Goal: Task Accomplishment & Management: Manage account settings

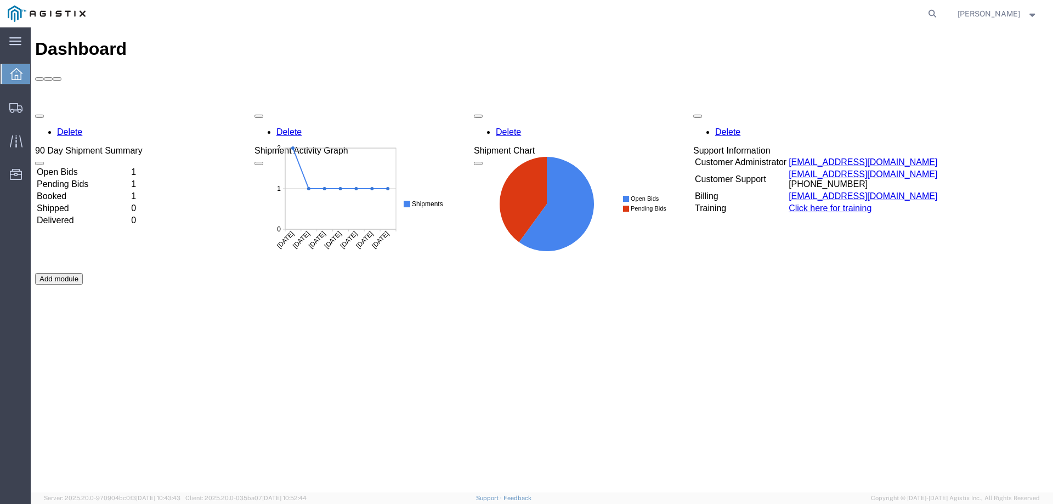
click at [90, 167] on td "Open Bids" at bounding box center [82, 172] width 93 height 11
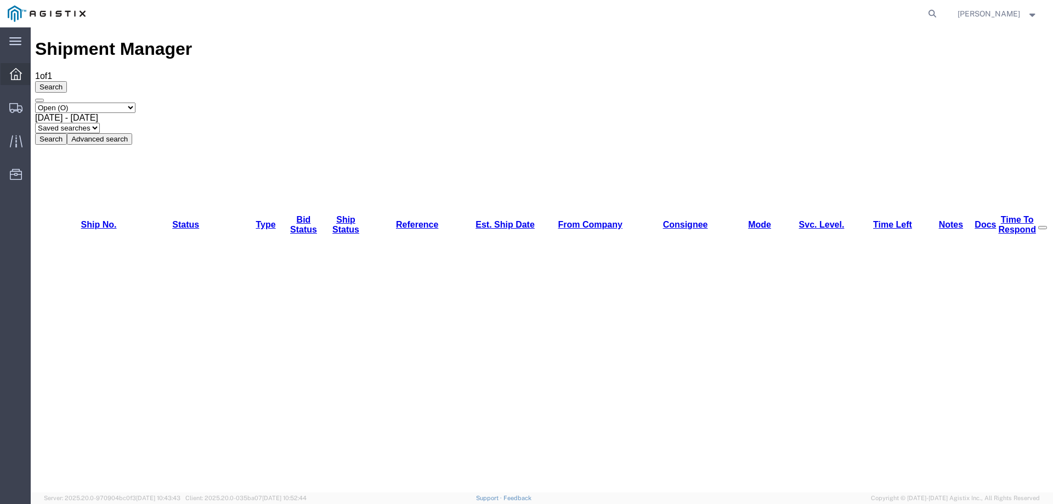
click at [38, 74] on span "Dashboard" at bounding box center [34, 74] width 8 height 22
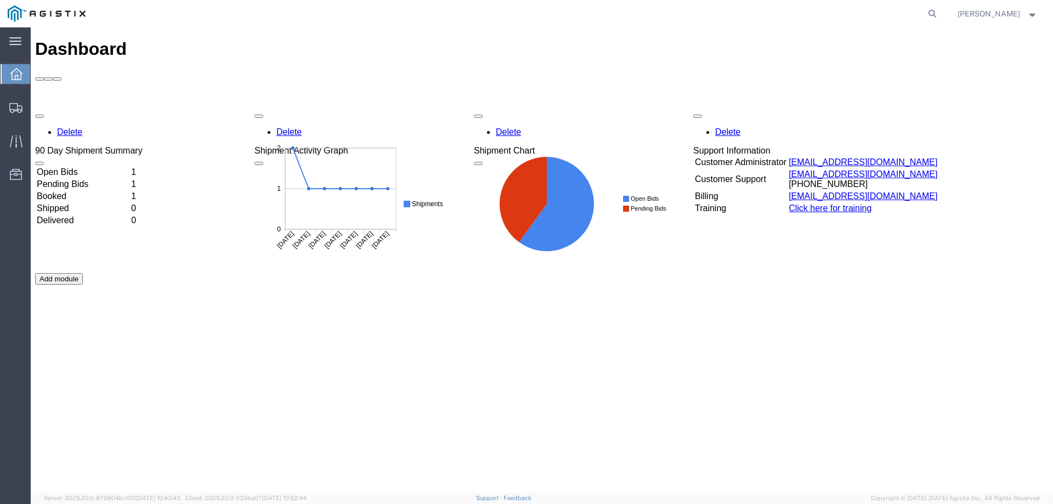
click at [129, 179] on td "Pending Bids" at bounding box center [82, 184] width 93 height 11
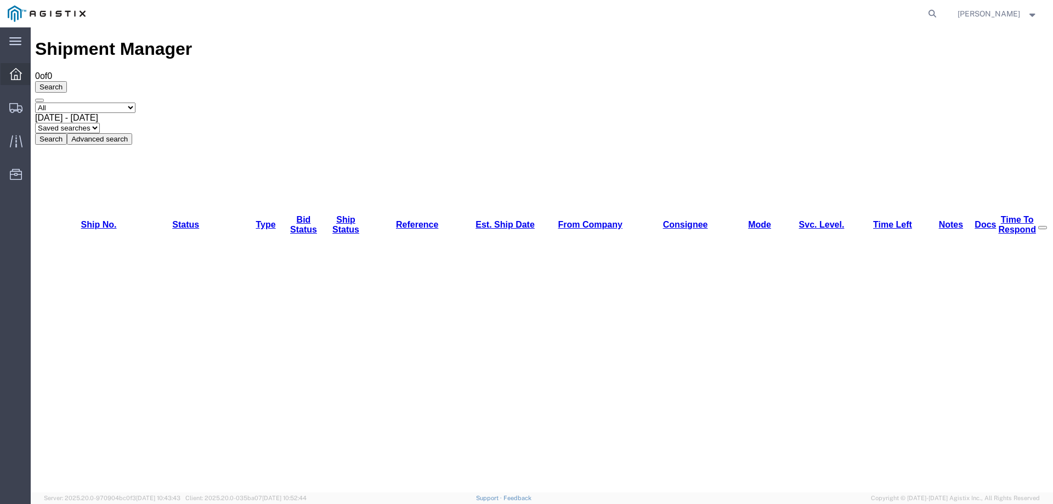
click at [38, 76] on span "Dashboard" at bounding box center [34, 74] width 8 height 22
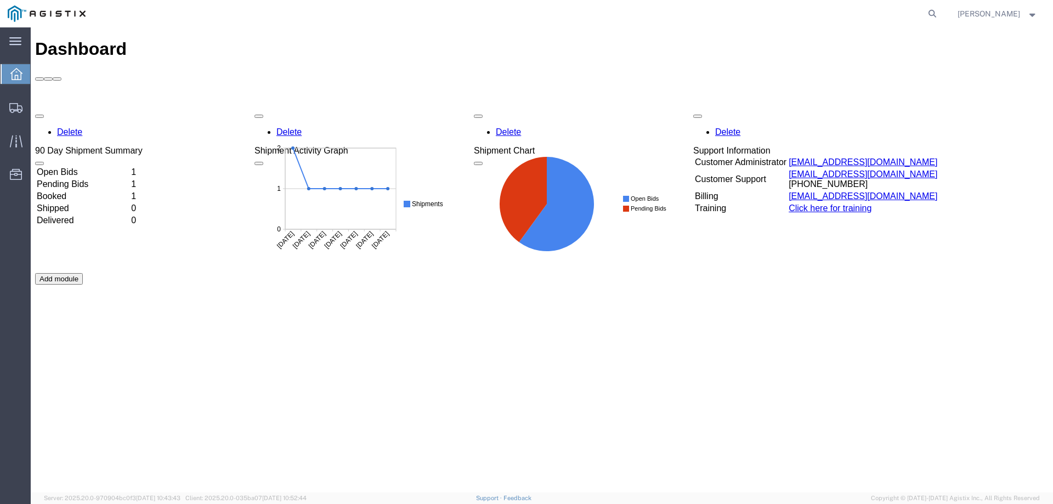
click at [95, 191] on td "Booked" at bounding box center [82, 196] width 93 height 11
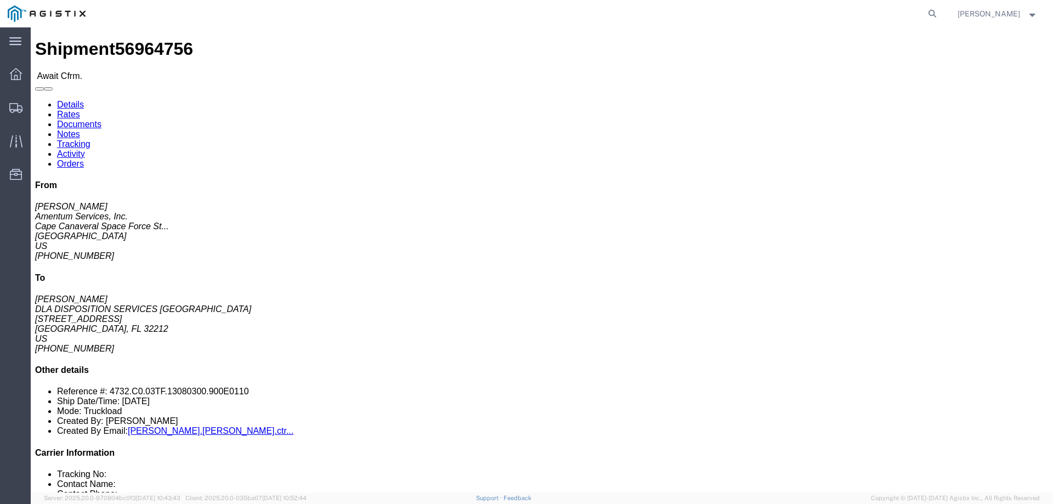
click link "Rates"
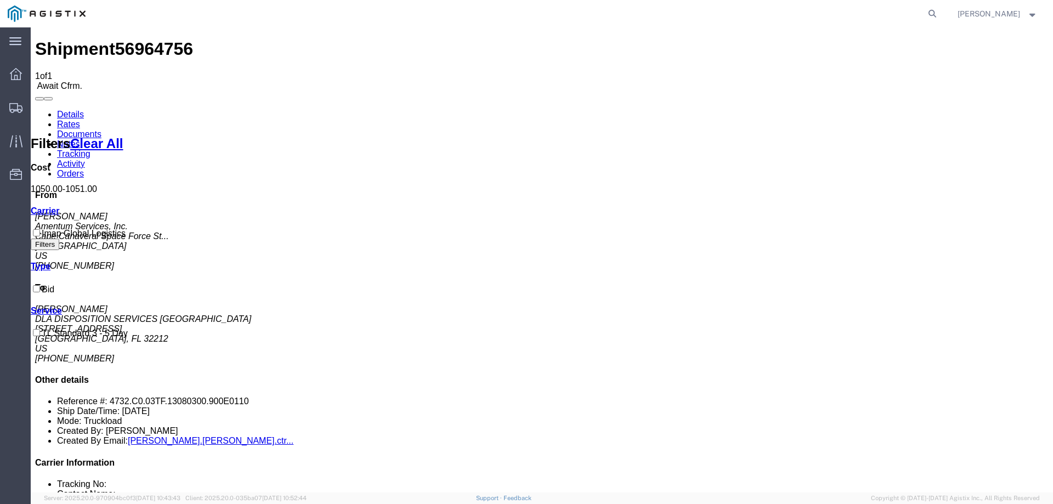
click at [61, 110] on link "Details" at bounding box center [70, 114] width 27 height 9
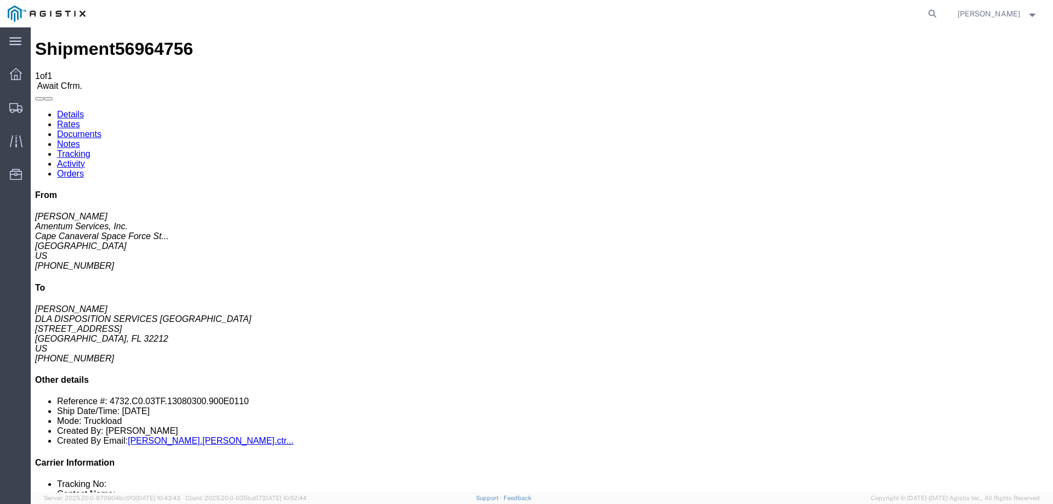
click icon "button"
click button "button"
click icon "button"
click link "Rates"
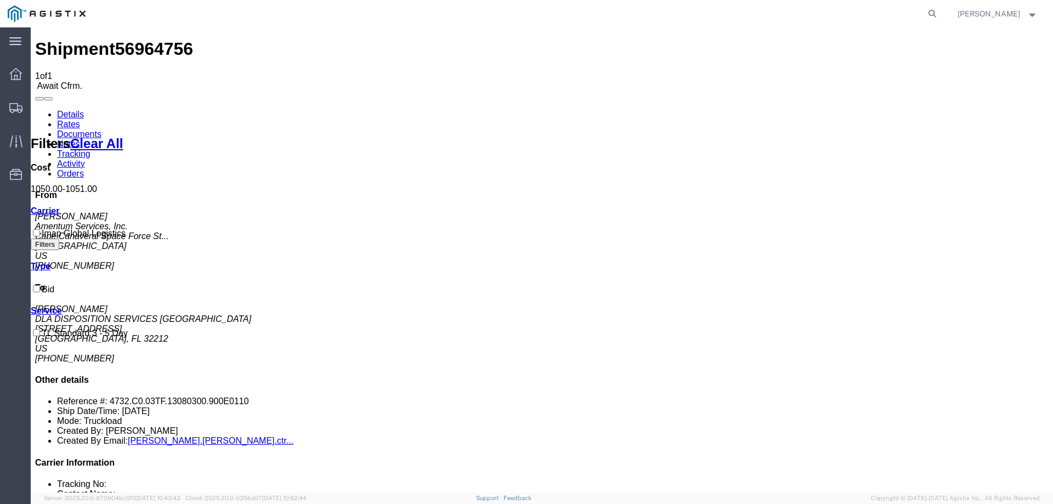
click at [80, 139] on link "Notes" at bounding box center [68, 143] width 23 height 9
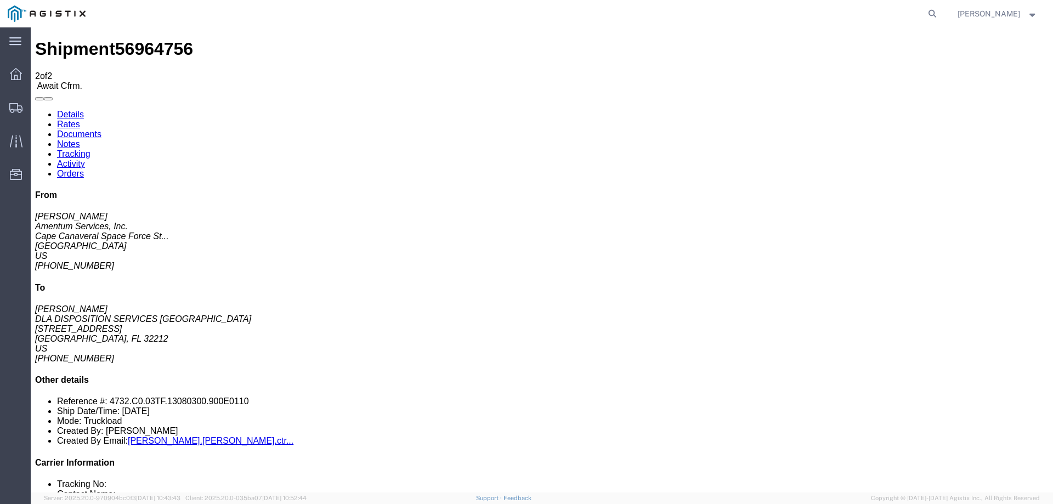
click at [66, 110] on link "Details" at bounding box center [70, 114] width 27 height 9
drag, startPoint x: 982, startPoint y: 249, endPoint x: 864, endPoint y: 253, distance: 118.5
click li "Reference #: 4732.C0.03TF.13080300.900E0110"
copy li "4732.C0.03TF.13080300.900E0110"
click div "Ship From Amentum Services, Inc. ([PERSON_NAME]) [GEOGRAPHIC_DATA] [GEOGRAPHIC_…"
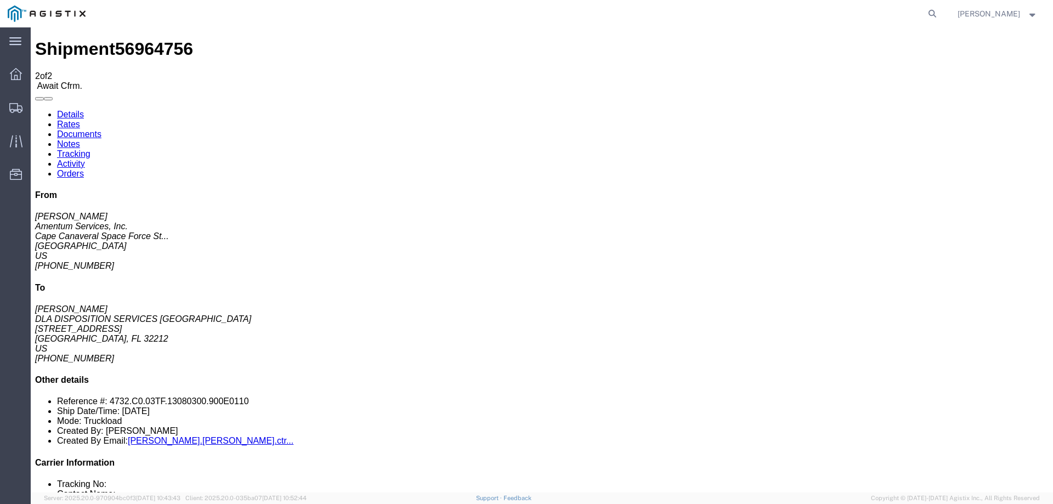
click p "Project Number: 4732.C0.03TF.13080300.900E0110 Shipment Id Number: N638215260DR…"
drag, startPoint x: 790, startPoint y: 105, endPoint x: 737, endPoint y: 107, distance: 52.7
click p "Project Number: 4732.C0.03TF.13080300.900E0110 Shipment Id Number: N638215260DR…"
click b "4732.C0.03TF.13080300.900E0110"
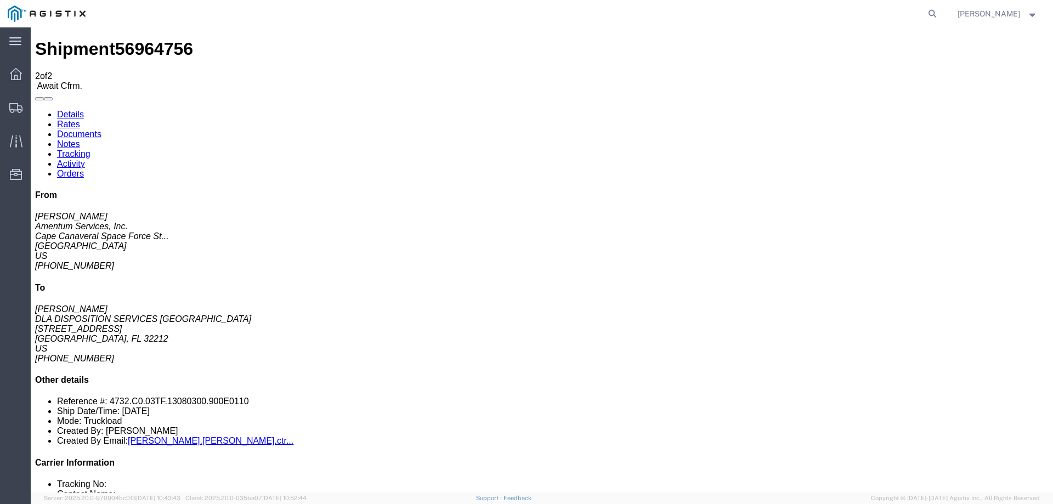
click b "4732.C0.03TF.13080300.900E0110"
drag, startPoint x: 668, startPoint y: 104, endPoint x: 788, endPoint y: 103, distance: 120.1
click b "4732.C0.03TF.13080300.900E0110"
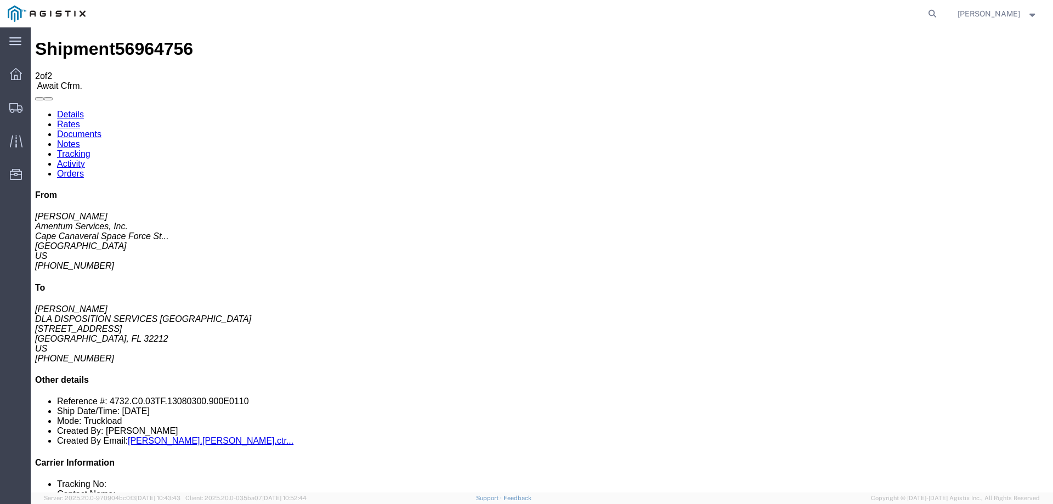
copy b "4732.C0.03TF.13080300.900E0110"
click b "N638215260DRMOAXX-ZXX"
drag, startPoint x: 786, startPoint y: 119, endPoint x: 684, endPoint y: 121, distance: 102.0
click span "Shipment Id Number: N638215260DRMOAXX-ZXX"
drag, startPoint x: 702, startPoint y: 118, endPoint x: 689, endPoint y: 118, distance: 13.2
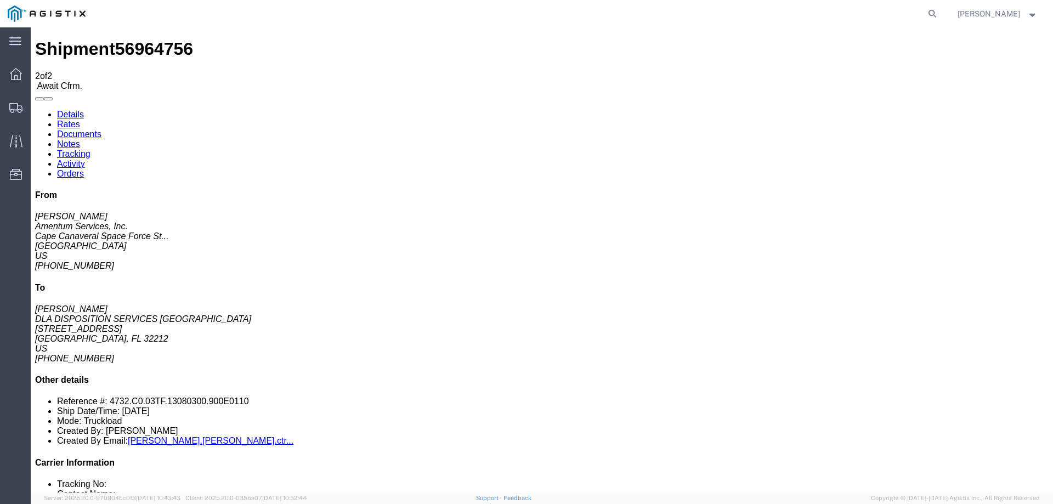
click b "N638215260DRMOAXX-ZXX"
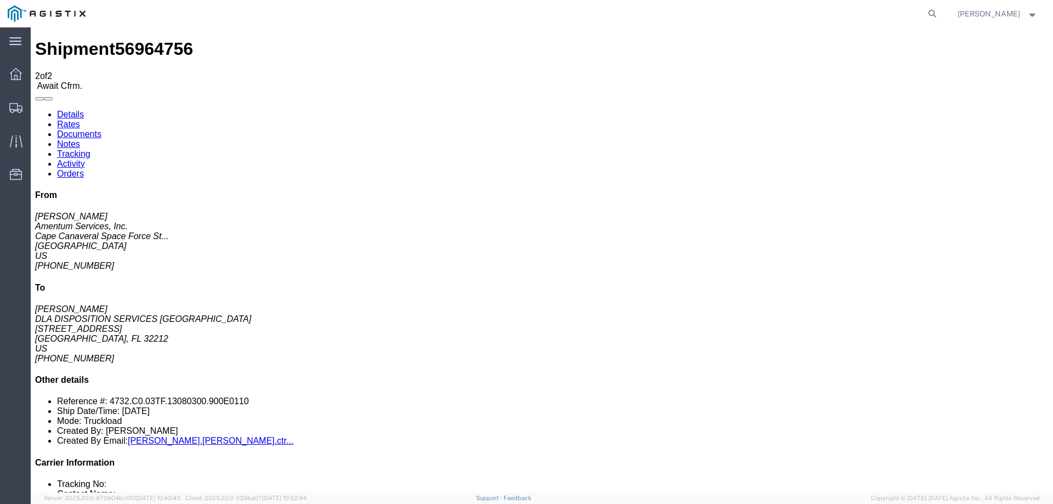
click p "Project Number: 4732.C0.03TF.13080300.900E0110 Shipment Id Number: N638215260DR…"
click b "N638215260DRMOAXX-ZXX"
drag, startPoint x: 692, startPoint y: 118, endPoint x: 679, endPoint y: 145, distance: 29.9
click div "Ship From Amentum Services, Inc. ([PERSON_NAME]) [GEOGRAPHIC_DATA] [GEOGRAPHIC_…"
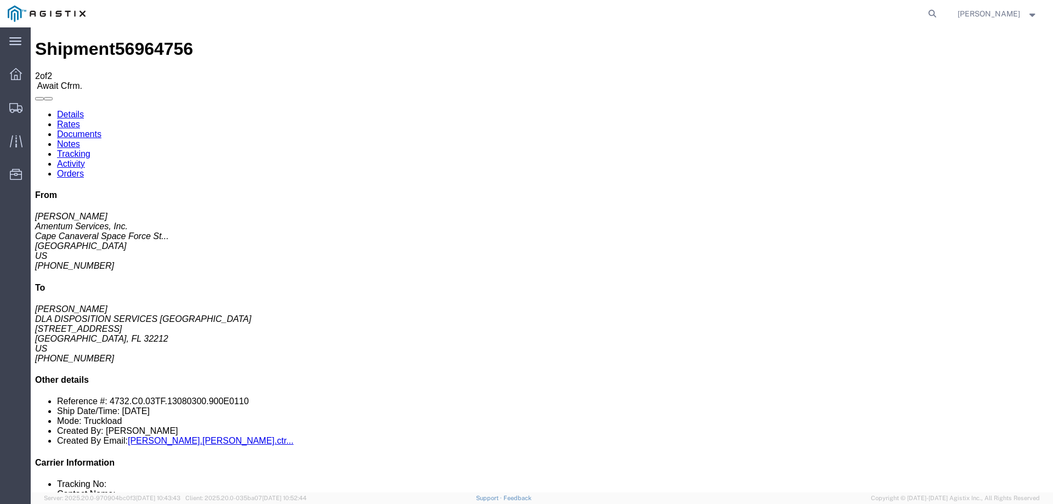
drag, startPoint x: 684, startPoint y: 118, endPoint x: 784, endPoint y: 120, distance: 99.8
click span "Shipment Id Number: N638215260DRMOAXX-ZXX"
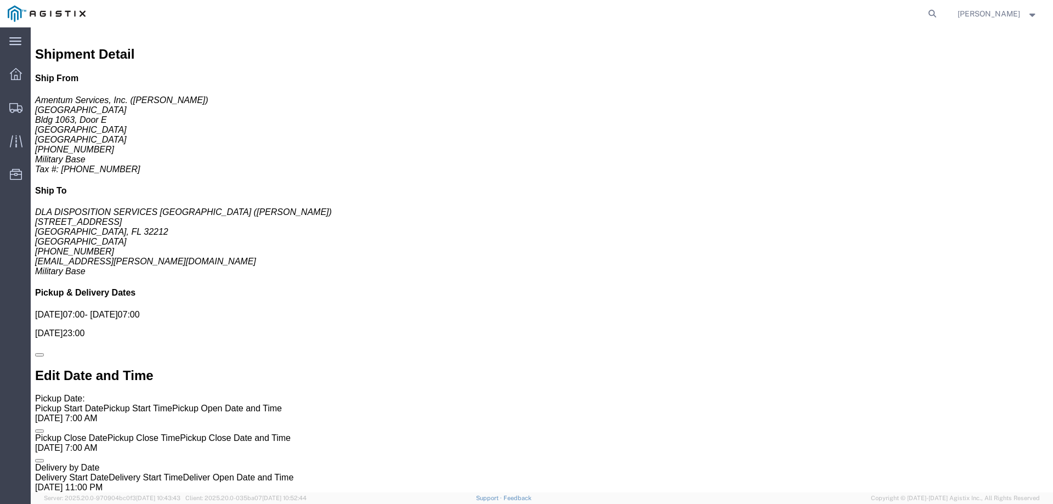
scroll to position [672, 0]
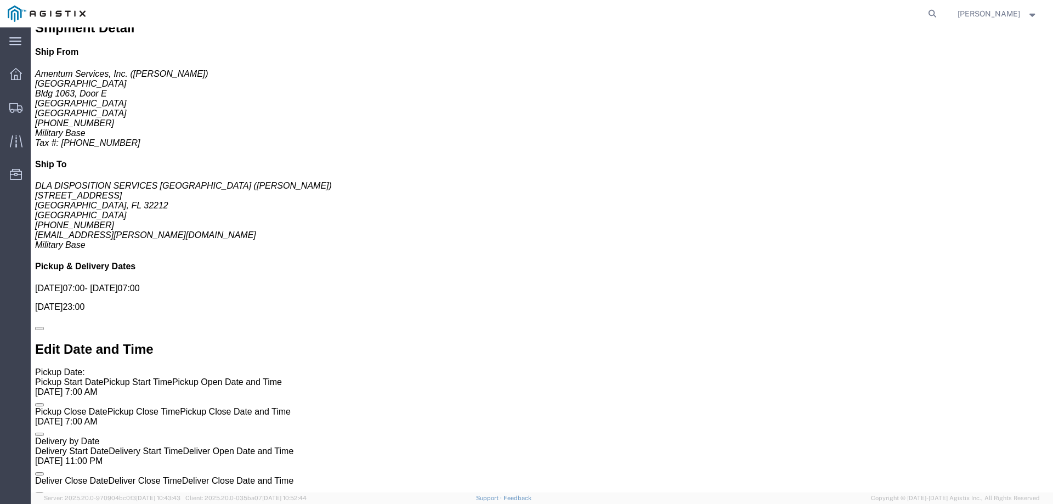
click link "Notes"
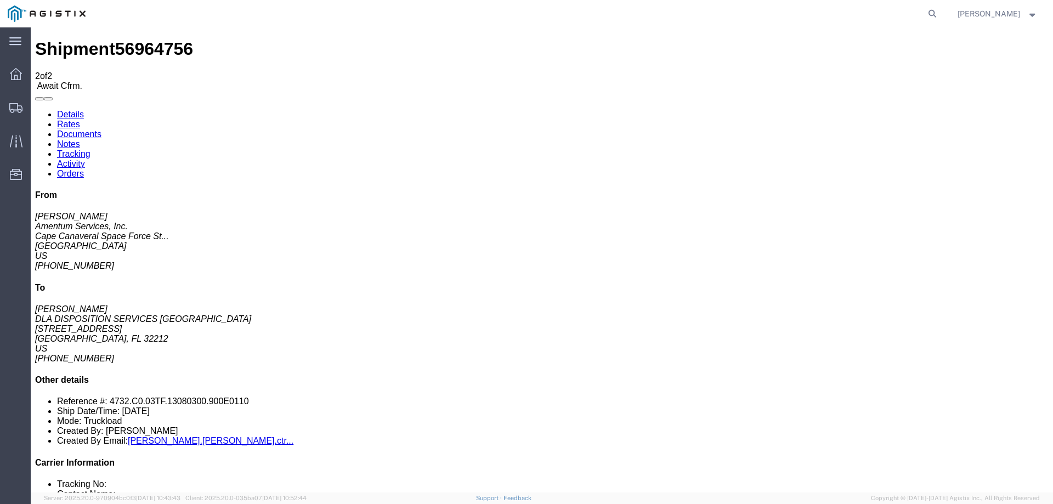
click at [69, 110] on link "Details" at bounding box center [70, 114] width 27 height 9
click link "Activity"
click at [57, 110] on link "Details" at bounding box center [70, 114] width 27 height 9
click at [38, 71] on span "Dashboard" at bounding box center [34, 74] width 8 height 22
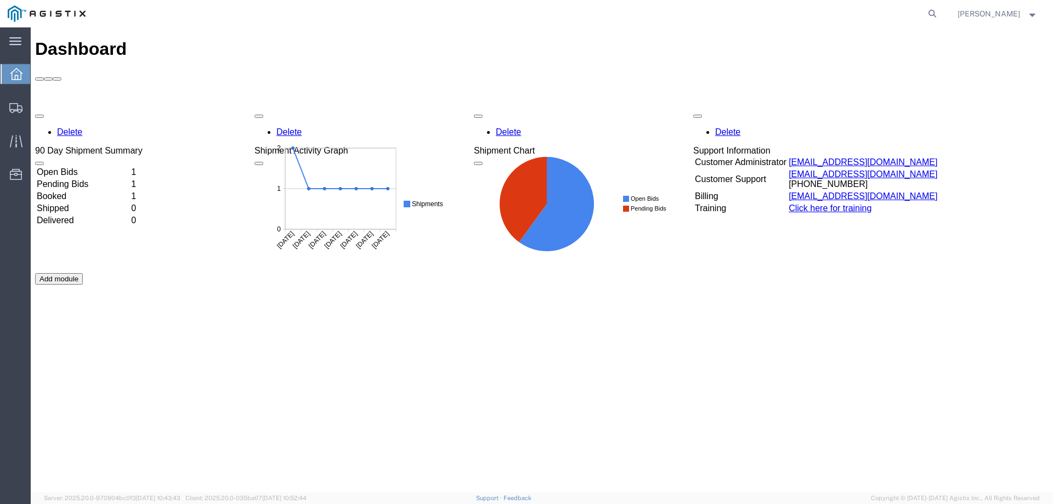
click at [83, 191] on td "Booked" at bounding box center [82, 196] width 93 height 11
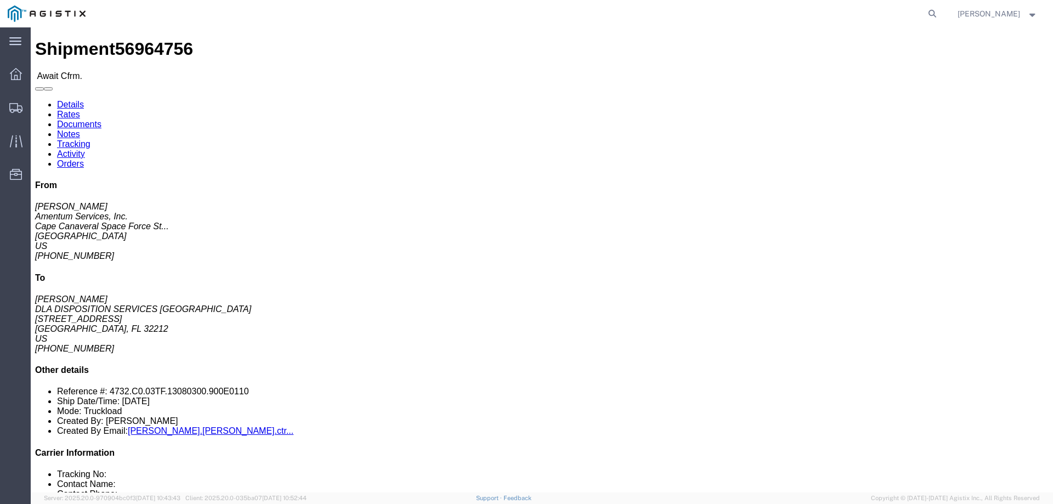
click link "Confirm"
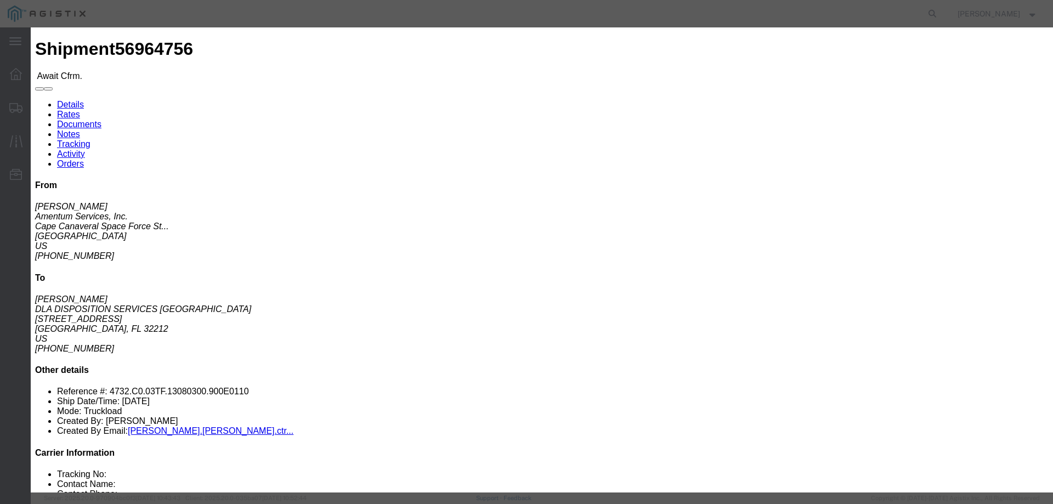
click input "text"
type input "DAL20049881"
type input "[PERSON_NAME]"
type input "8174811558"
click select "Select Midnight 1 am 2 am 3 am 4 am 5 am 6 am 7 am 8 am 9 am 10 am 11 am 12 Noo…"
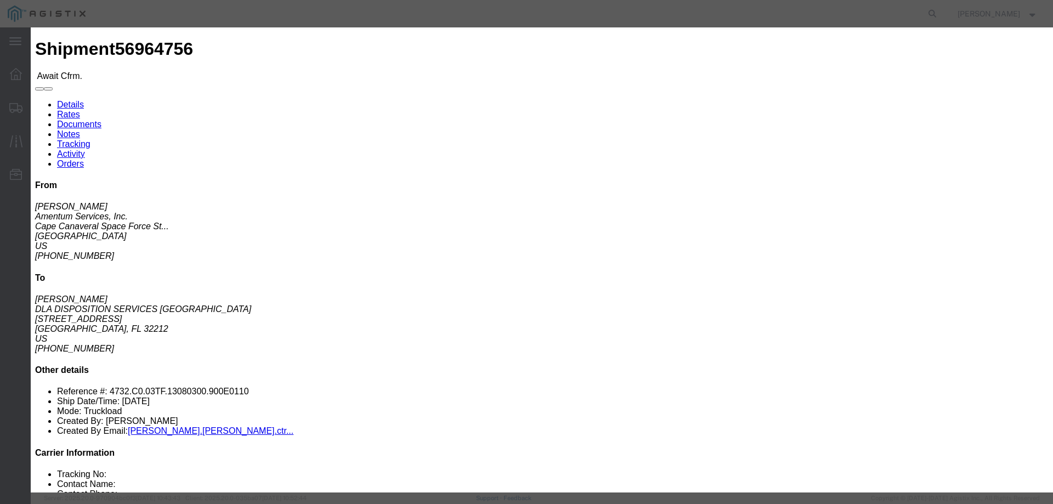
click select "Select Midnight 1 am 2 am 3 am 4 am 5 am 6 am 7 am 8 am 9 am 10 am 11 am 12 Noo…"
select select "0800"
click select "Select Midnight 1 am 2 am 3 am 4 am 5 am 6 am 7 am 8 am 9 am 10 am 11 am 12 Noo…"
click button "Submit"
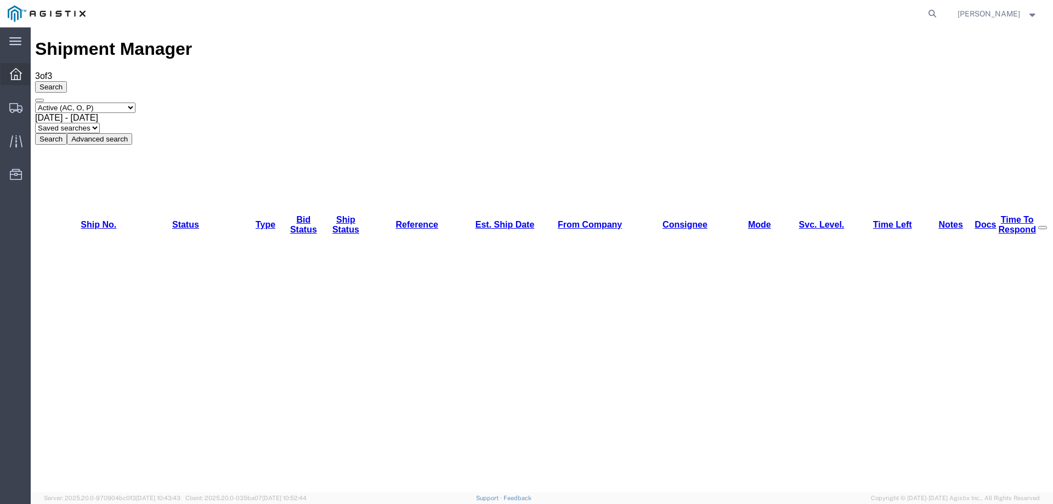
click at [38, 70] on span "Dashboard" at bounding box center [34, 74] width 8 height 22
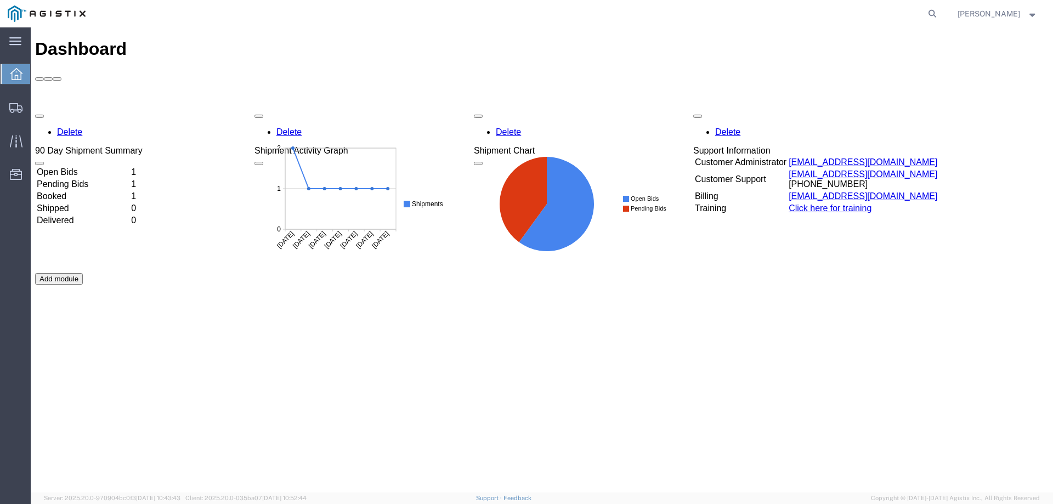
click at [129, 191] on td "Booked" at bounding box center [82, 196] width 93 height 11
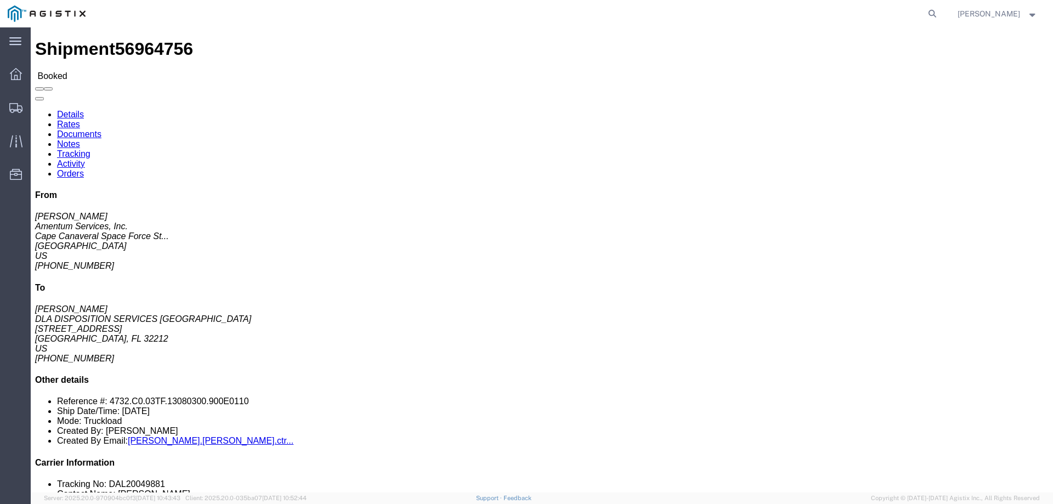
click link "Notes"
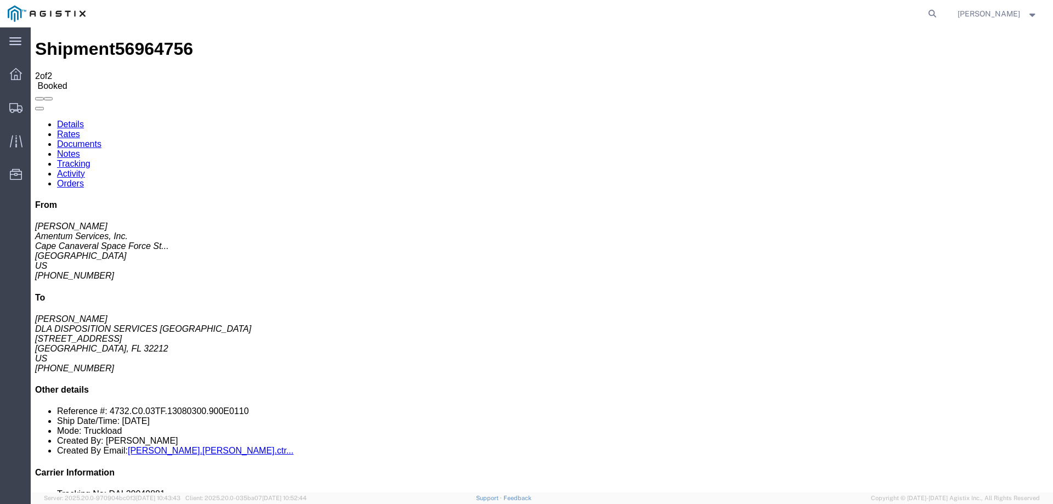
click at [101, 139] on link "Documents" at bounding box center [79, 143] width 44 height 9
drag, startPoint x: 459, startPoint y: 174, endPoint x: 649, endPoint y: 241, distance: 200.4
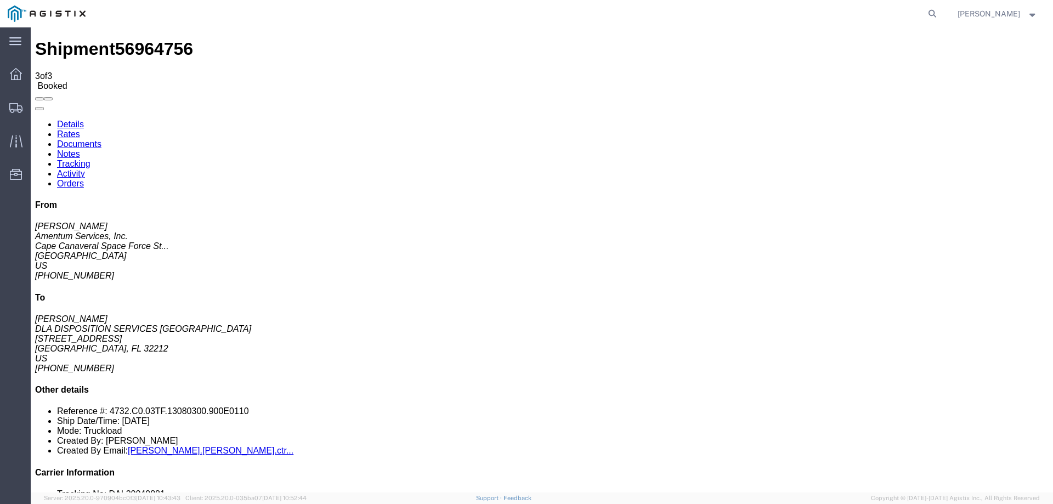
click at [70, 120] on link "Details" at bounding box center [70, 124] width 27 height 9
